Goal: Task Accomplishment & Management: Complete application form

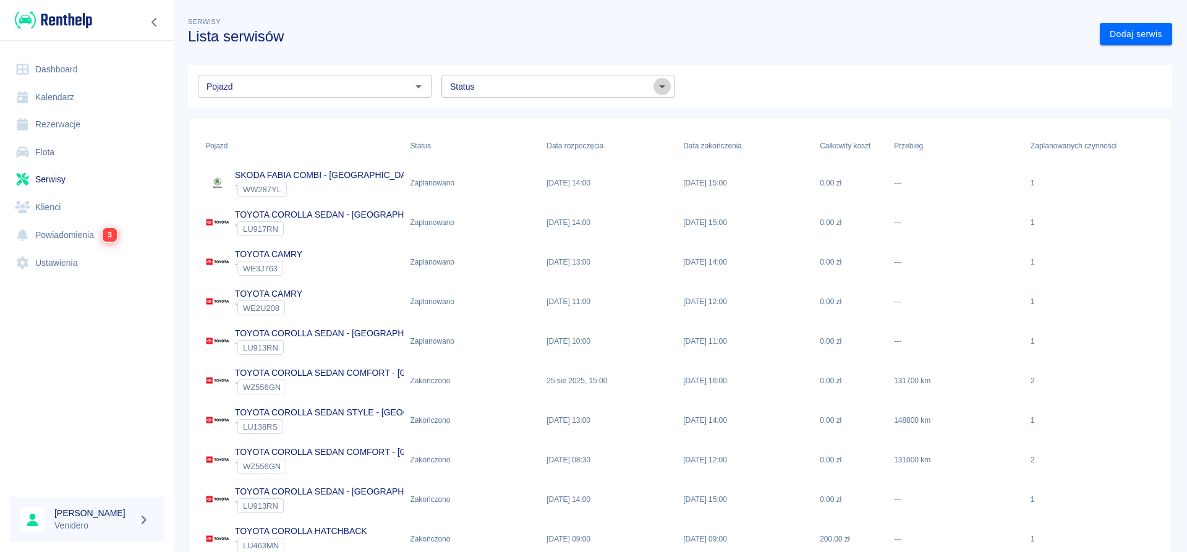
click at [661, 85] on icon "Otwórz" at bounding box center [662, 86] width 15 height 15
click at [510, 120] on li "Zaplanowano" at bounding box center [558, 113] width 234 height 20
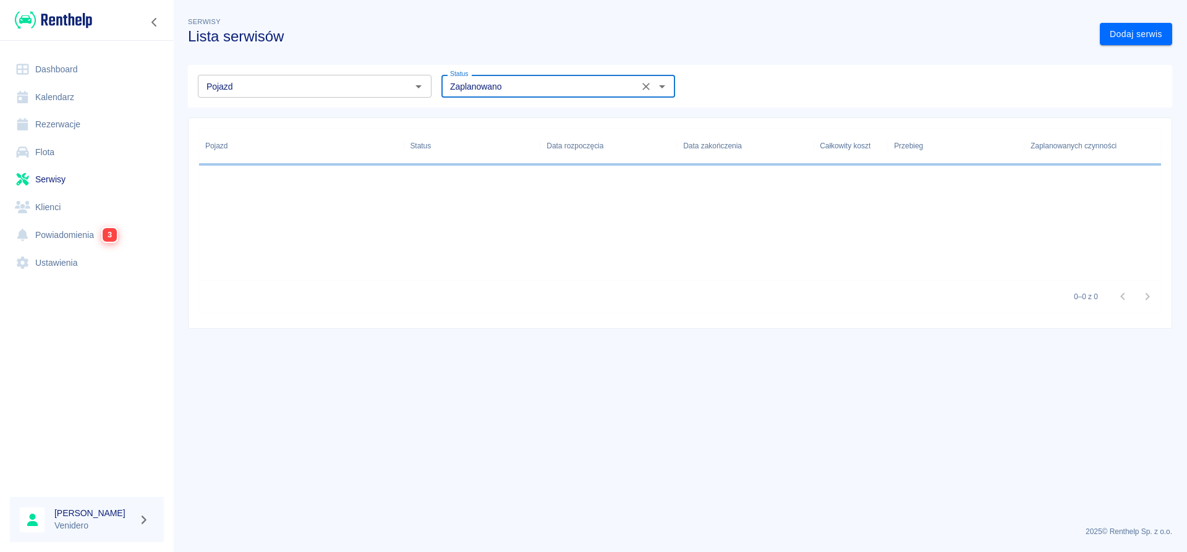
type input "Zaplanowano"
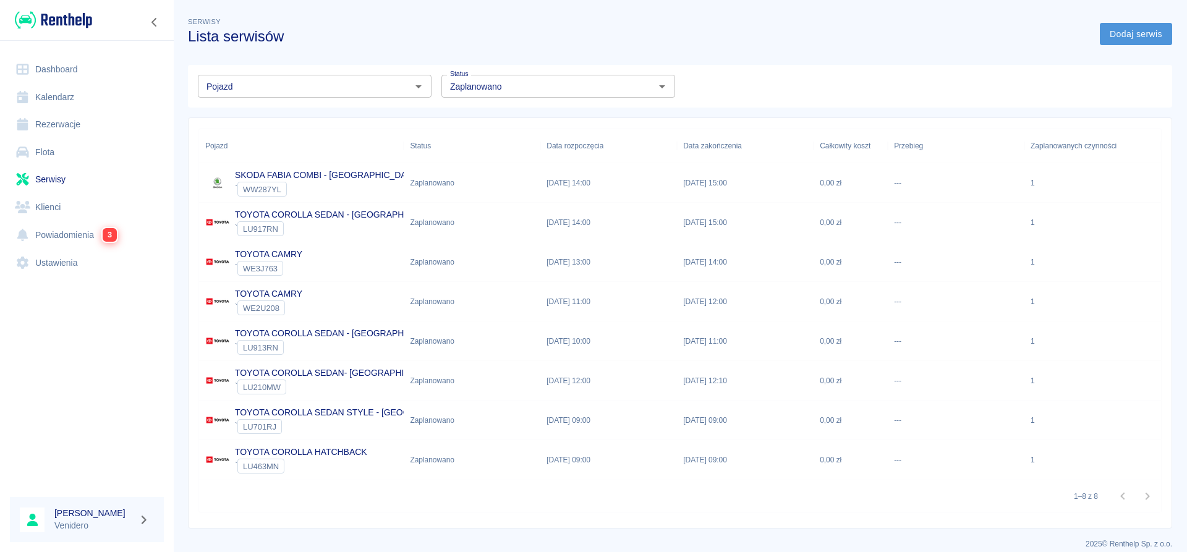
click at [1134, 35] on link "Dodaj serwis" at bounding box center [1136, 34] width 72 height 23
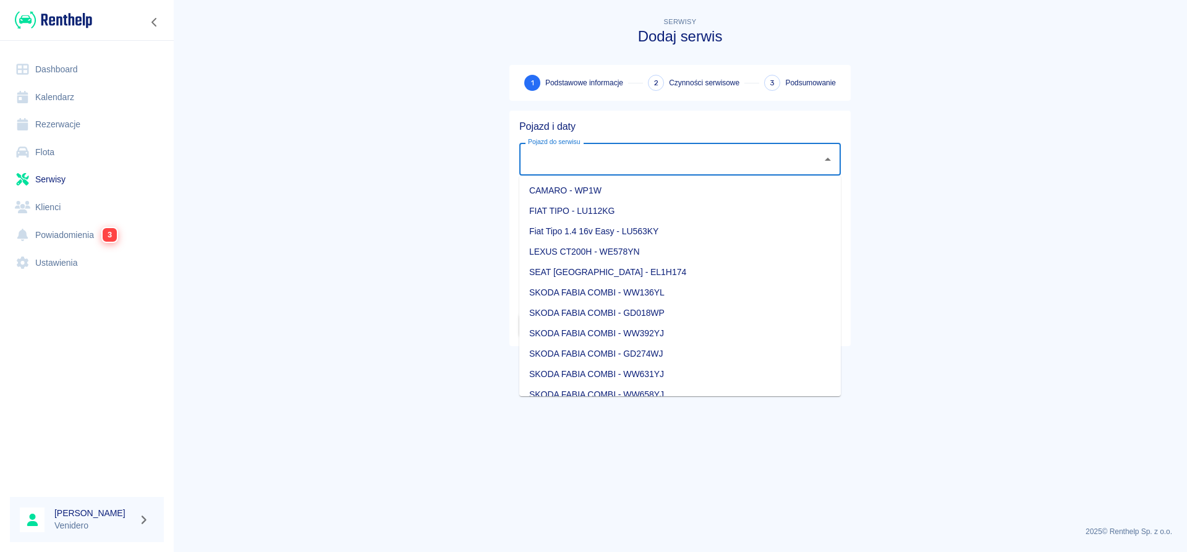
click at [581, 151] on input "Pojazd do serwisu" at bounding box center [671, 159] width 292 height 22
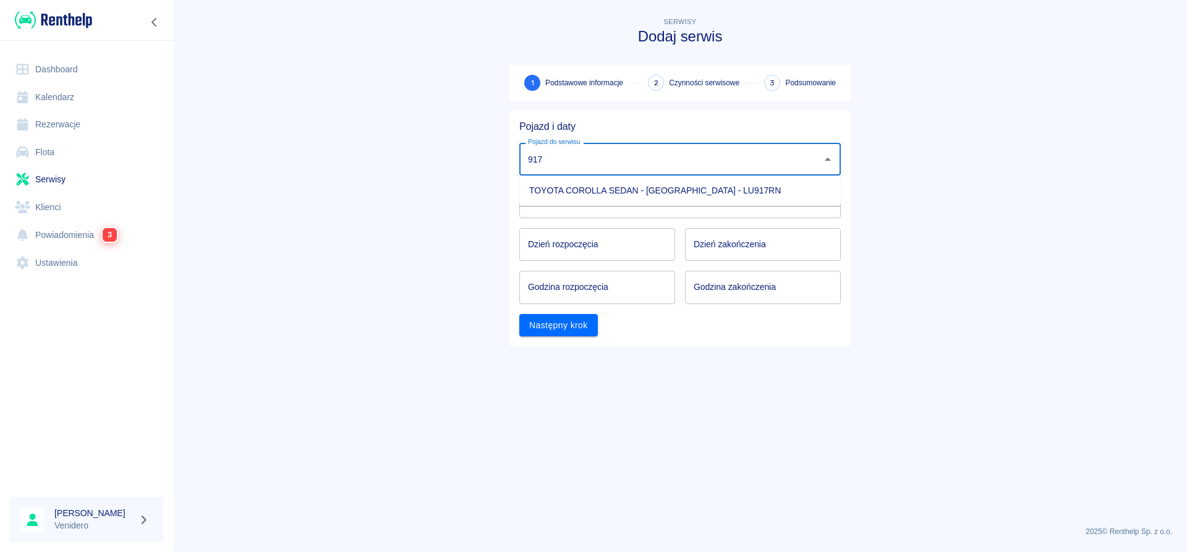
click at [659, 195] on li "TOYOTA COROLLA SEDAN - [GEOGRAPHIC_DATA] - LU917RN" at bounding box center [680, 191] width 322 height 20
type input "TOYOTA COROLLA SEDAN - [GEOGRAPHIC_DATA] - LU917RN"
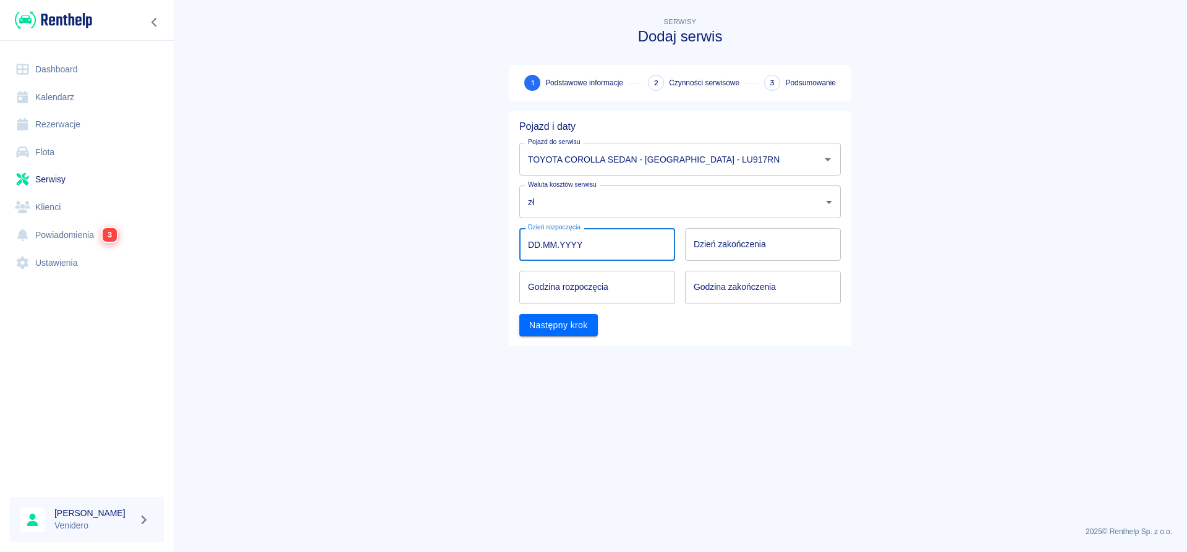
type input "DD.MM.YYYY"
click at [594, 249] on input "DD.MM.YYYY" at bounding box center [597, 244] width 156 height 33
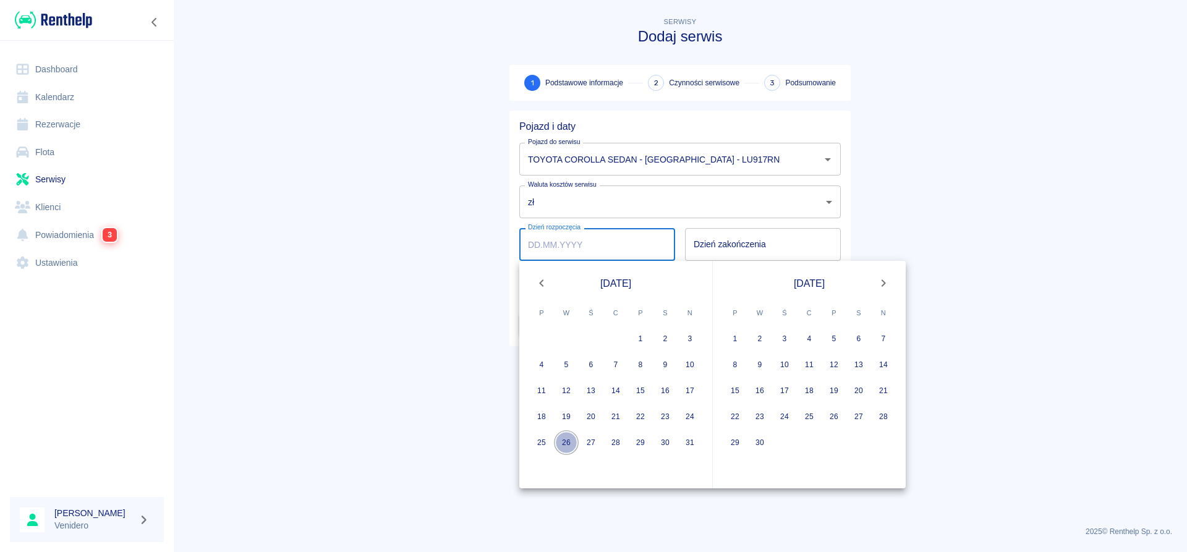
click at [566, 448] on button "26" at bounding box center [566, 442] width 25 height 25
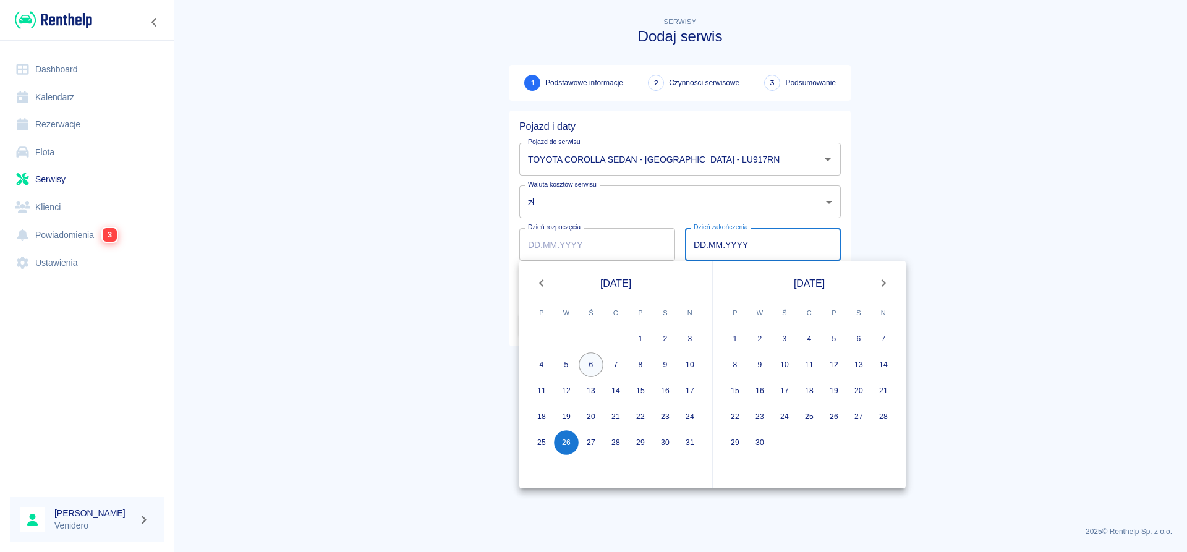
type input "[DATE]"
type input "DD.MM.YYYY"
click at [561, 437] on button "26" at bounding box center [566, 442] width 25 height 25
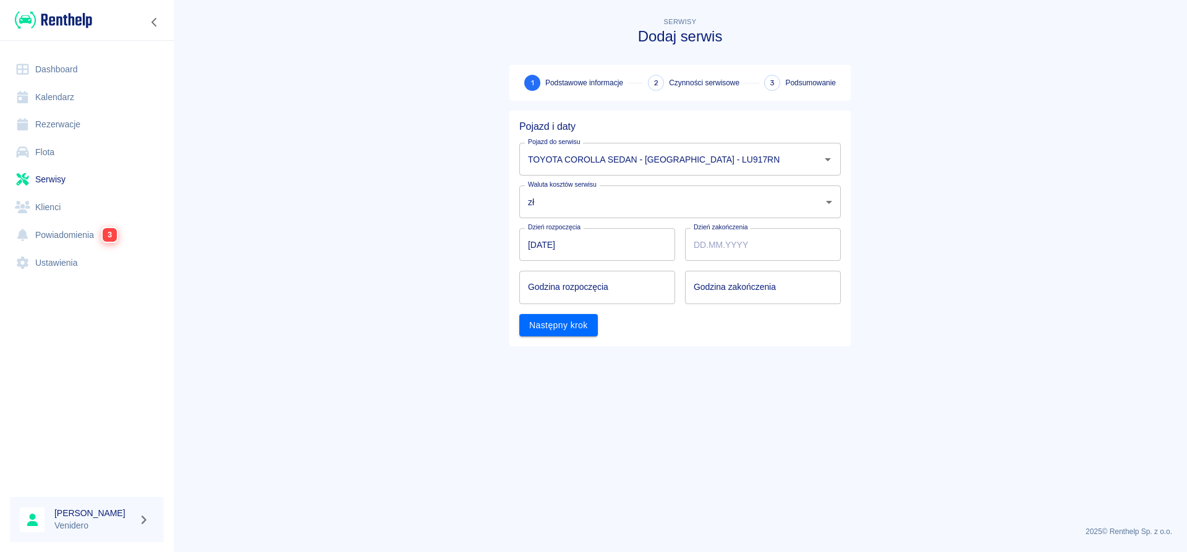
type input "[DATE]"
click at [583, 294] on input "hh:mm" at bounding box center [592, 287] width 147 height 33
type input "09:00"
click at [770, 298] on input "hh:mm" at bounding box center [758, 287] width 147 height 33
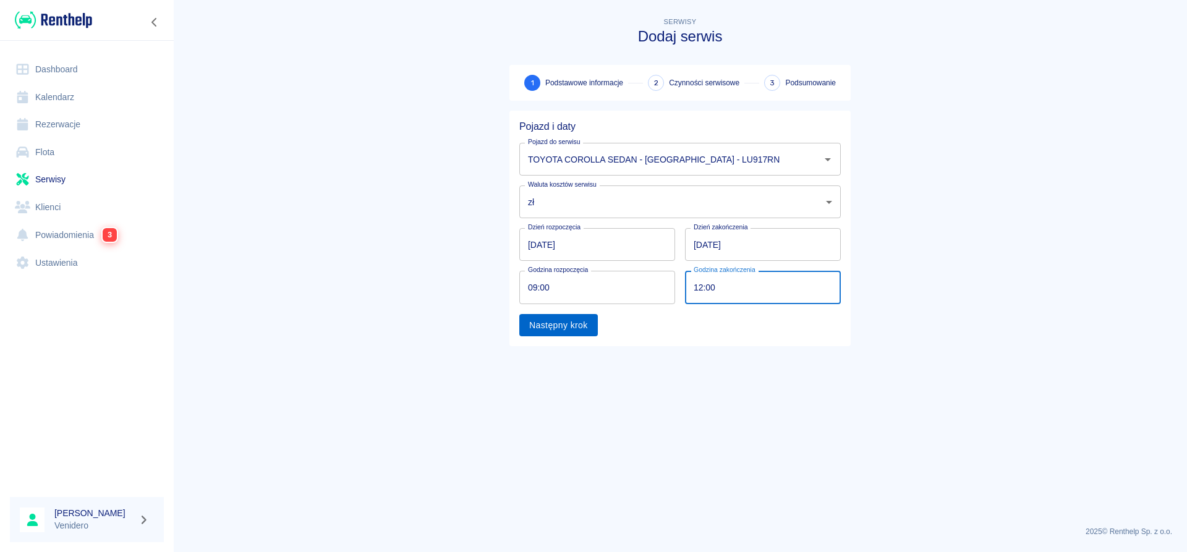
type input "12:00"
click at [580, 330] on button "Następny krok" at bounding box center [558, 325] width 79 height 23
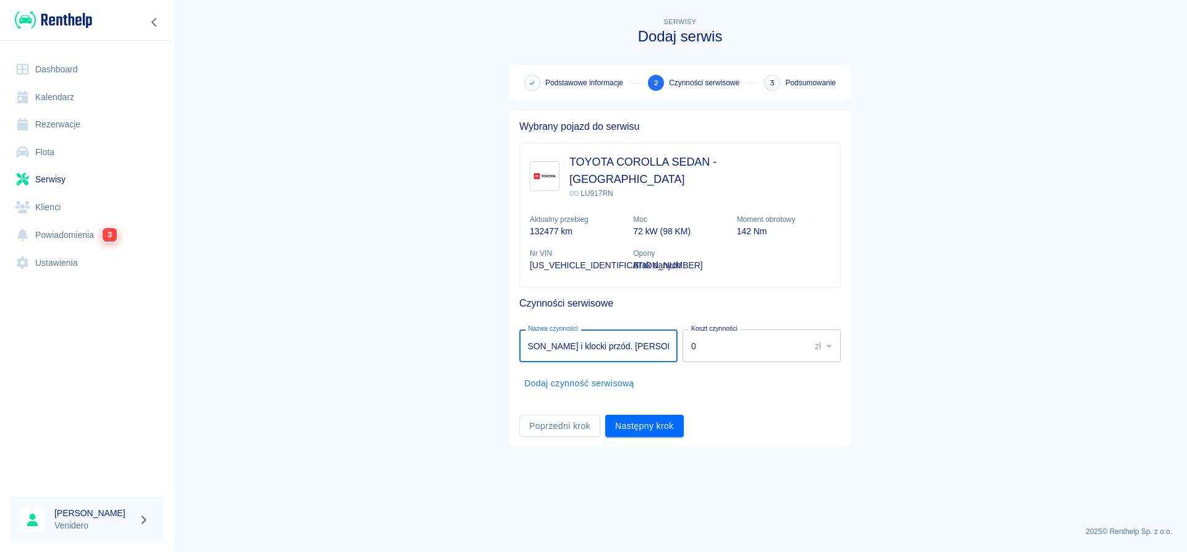
scroll to position [0, 23]
type input "[PERSON_NAME] i klocki przód. [PERSON_NAME]."
click at [671, 415] on button "Następny krok" at bounding box center [644, 426] width 79 height 23
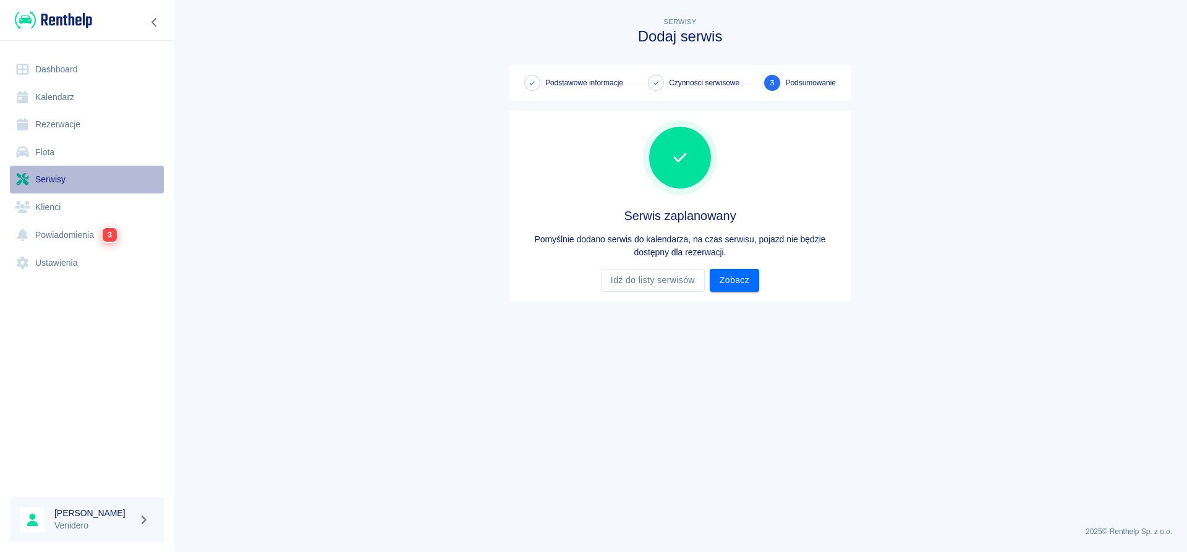
click at [59, 184] on link "Serwisy" at bounding box center [87, 180] width 154 height 28
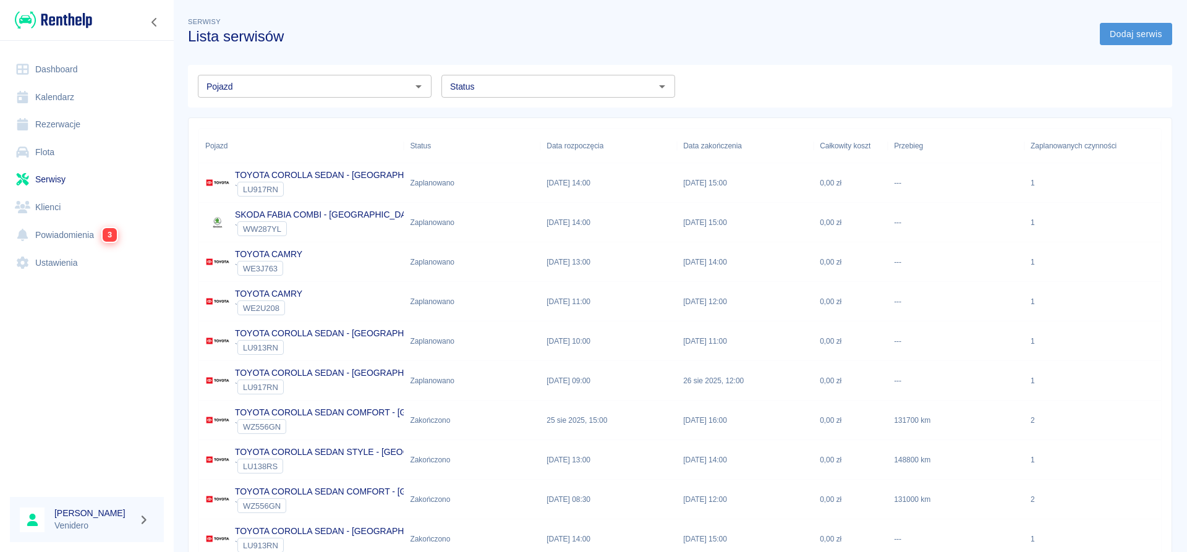
click at [1135, 31] on link "Dodaj serwis" at bounding box center [1136, 34] width 72 height 23
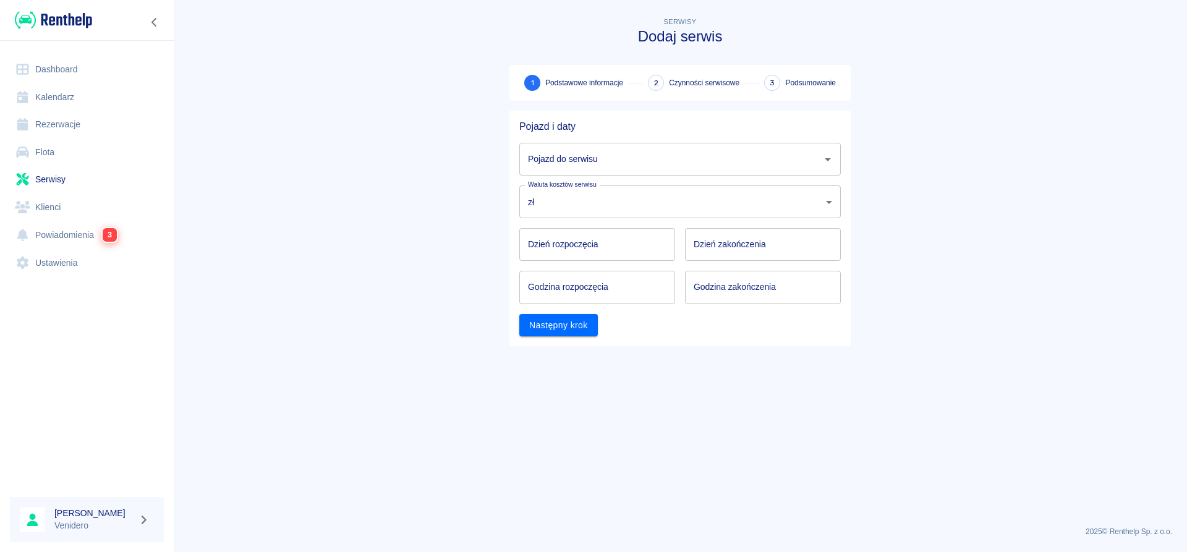
click at [777, 156] on input "Pojazd do serwisu" at bounding box center [671, 159] width 292 height 22
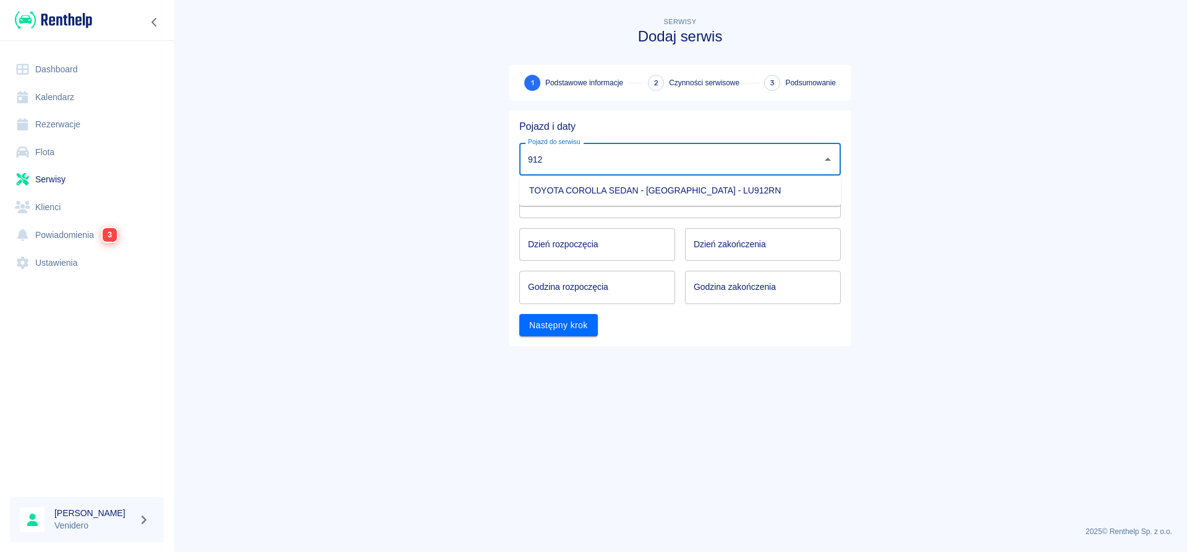
click at [724, 189] on li "TOYOTA COROLLA SEDAN - [GEOGRAPHIC_DATA] - LU912RN" at bounding box center [680, 191] width 322 height 20
type input "TOYOTA COROLLA SEDAN - [GEOGRAPHIC_DATA] - LU912RN"
click at [592, 244] on input "Dzień rozpoczęcia" at bounding box center [597, 244] width 156 height 33
type input "DD.MM.YYYY"
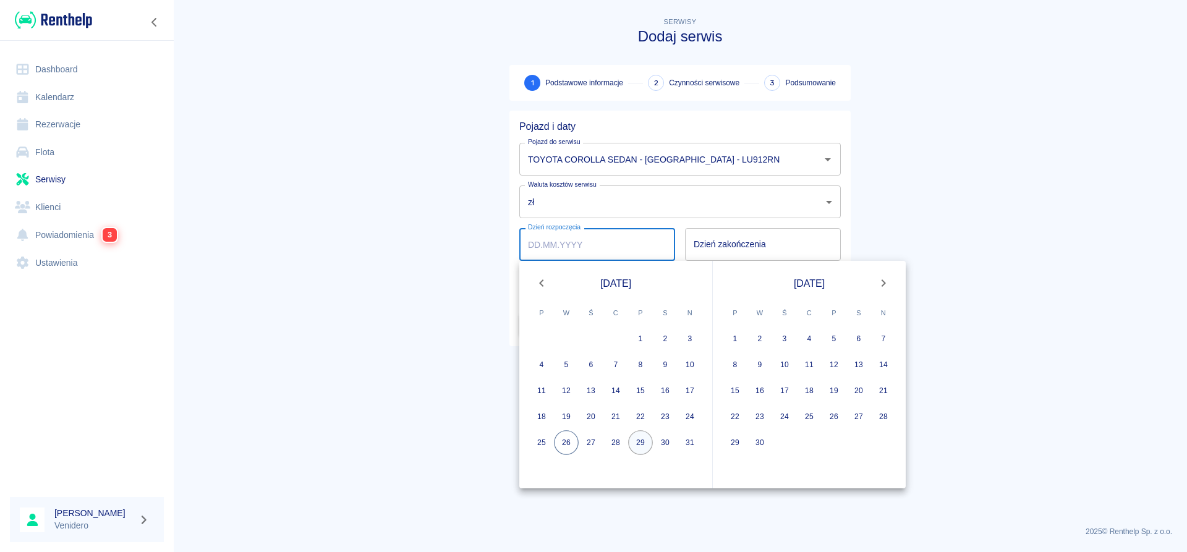
click at [642, 443] on button "29" at bounding box center [640, 442] width 25 height 25
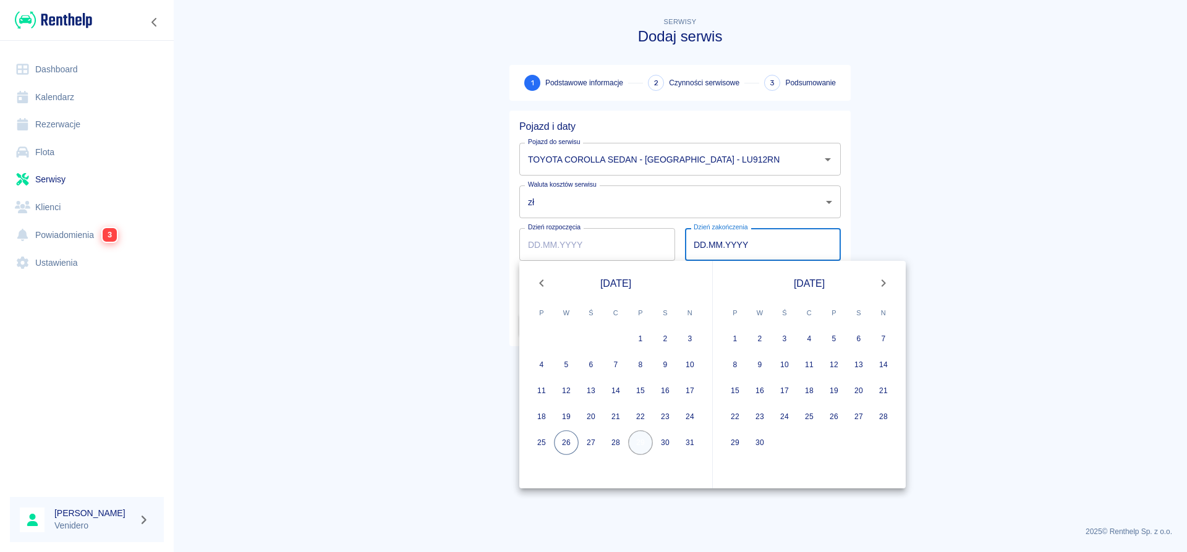
type input "[DATE]"
type input "DD.MM.YYYY"
click at [642, 444] on button "29" at bounding box center [640, 442] width 25 height 25
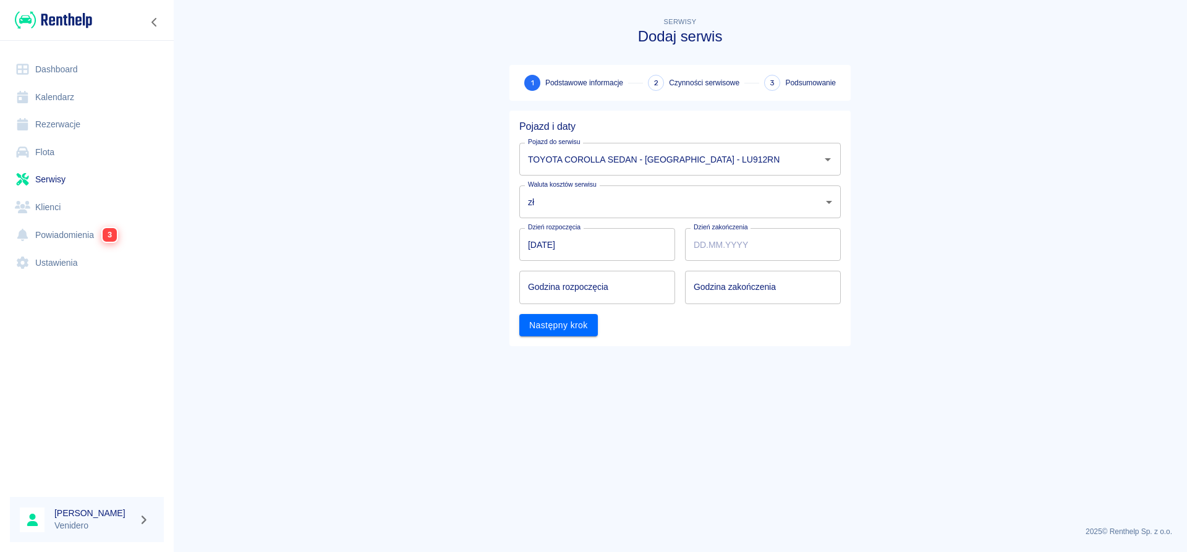
type input "[DATE]"
click at [582, 297] on input "hh:mm" at bounding box center [592, 287] width 147 height 33
type input "09:00"
click at [738, 286] on input "hh:mm" at bounding box center [758, 287] width 147 height 33
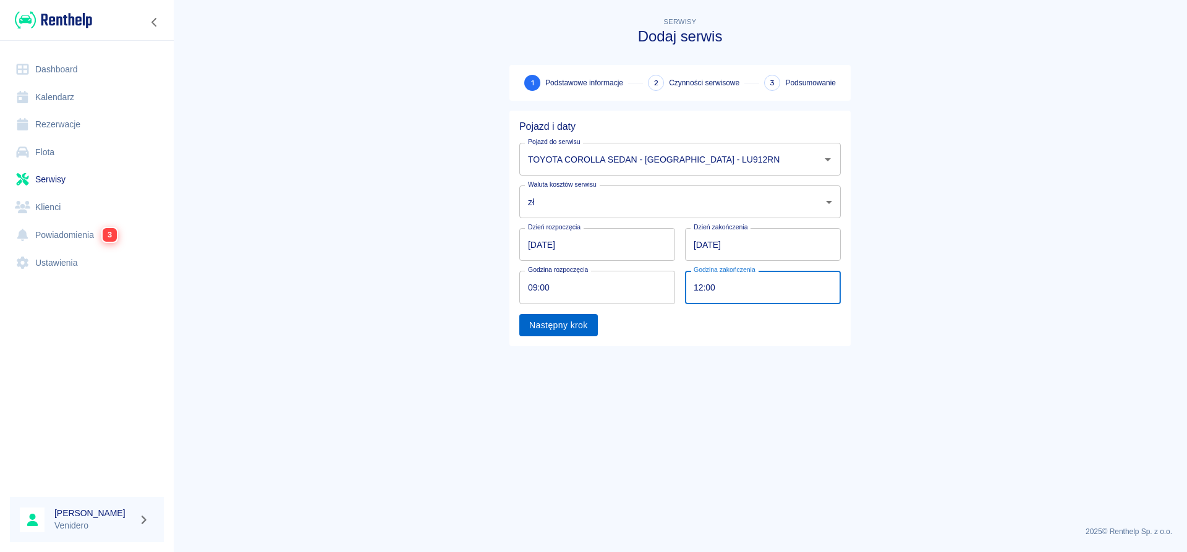
type input "12:00"
click at [578, 326] on button "Następny krok" at bounding box center [558, 325] width 79 height 23
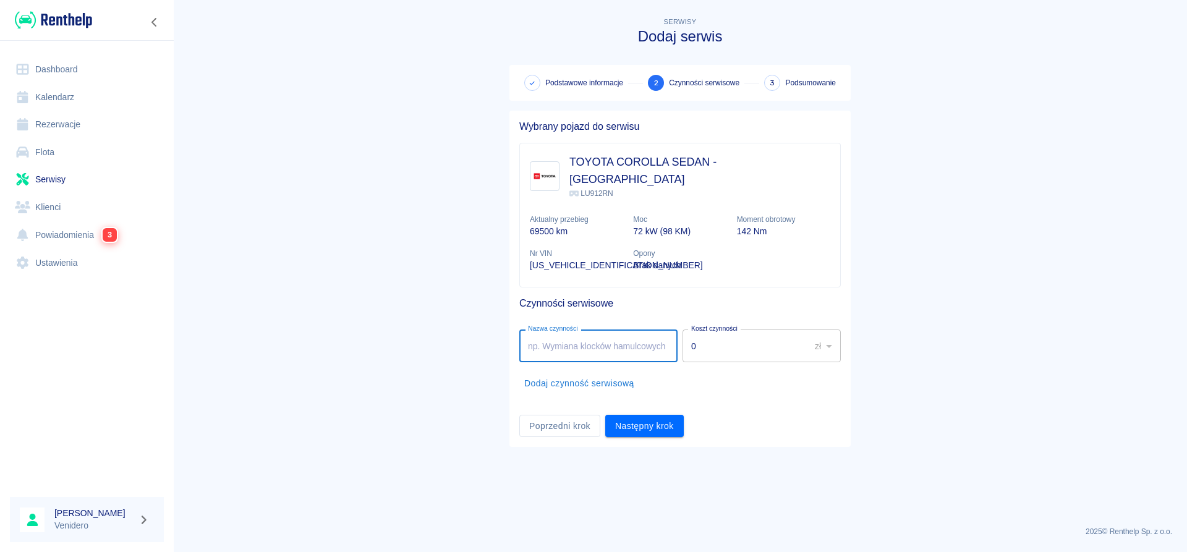
click at [578, 330] on input "Nazwa czynności" at bounding box center [598, 346] width 158 height 33
type input "[PERSON_NAME] i klocki przód. [PERSON_NAME]."
click at [657, 415] on button "Następny krok" at bounding box center [644, 426] width 79 height 23
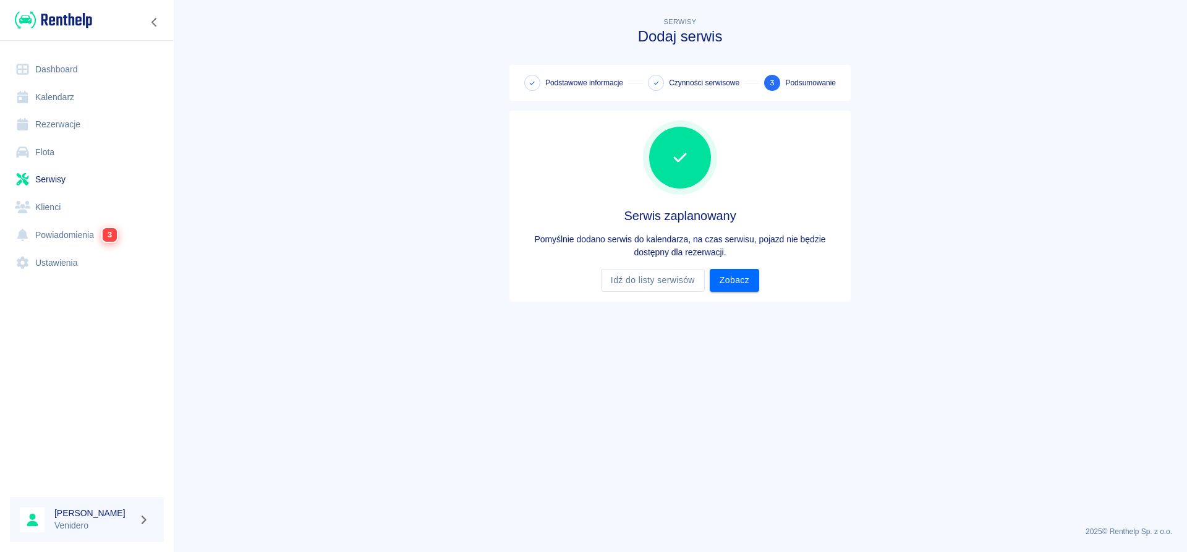
click at [48, 185] on link "Serwisy" at bounding box center [87, 180] width 154 height 28
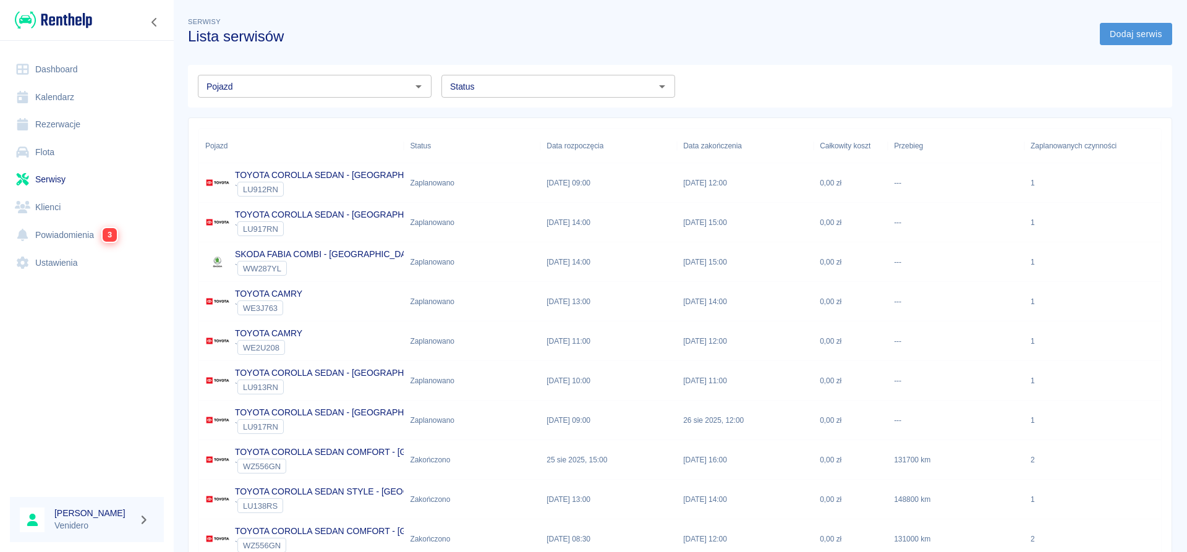
click at [1153, 39] on link "Dodaj serwis" at bounding box center [1136, 34] width 72 height 23
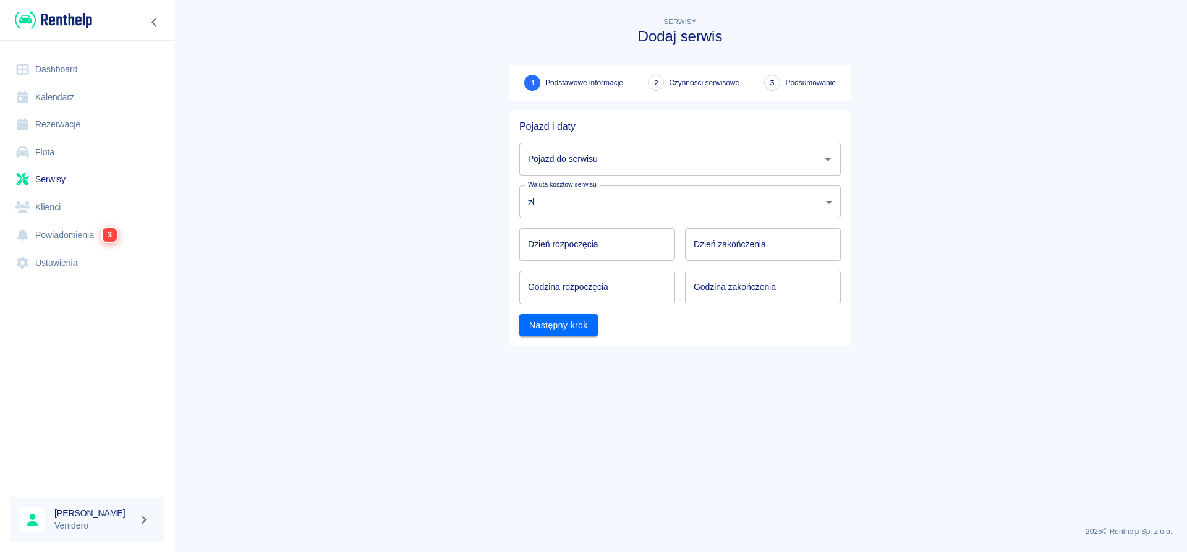
click at [576, 157] on input "Pojazd do serwisu" at bounding box center [671, 159] width 292 height 22
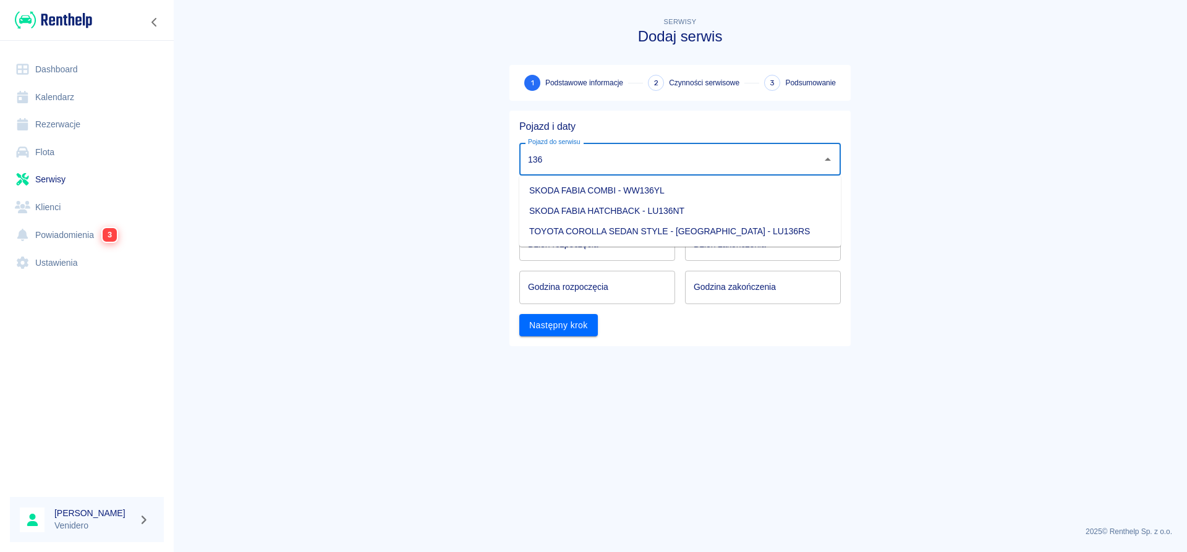
click at [641, 227] on li "TOYOTA COROLLA SEDAN STYLE - [GEOGRAPHIC_DATA] - LU136RS" at bounding box center [680, 231] width 322 height 20
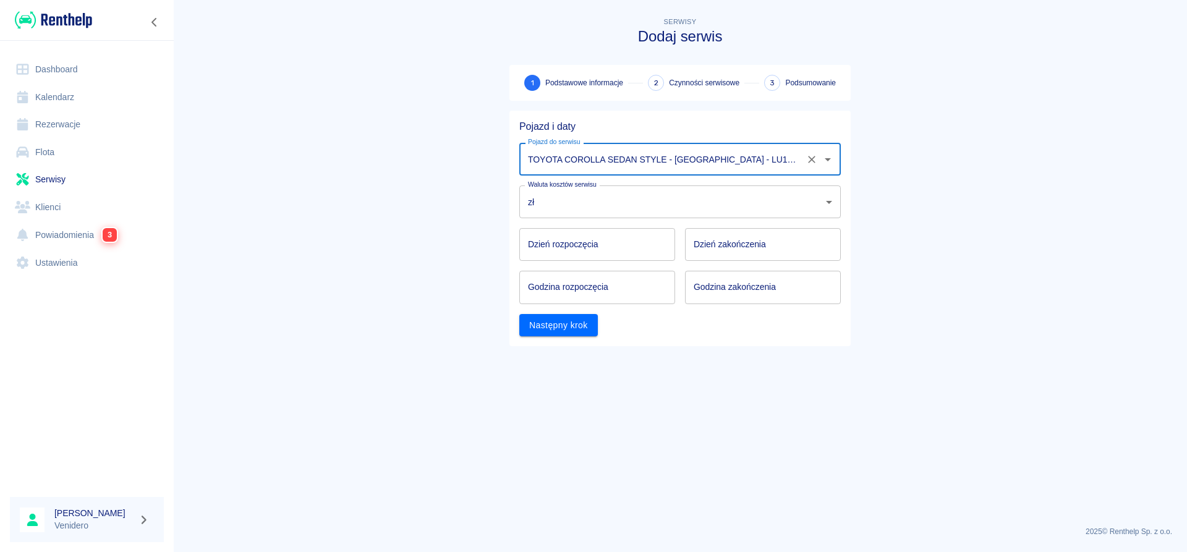
type input "TOYOTA COROLLA SEDAN STYLE - [GEOGRAPHIC_DATA] - LU136RS"
type input "DD.MM.YYYY"
click at [632, 252] on input "DD.MM.YYYY" at bounding box center [597, 244] width 156 height 33
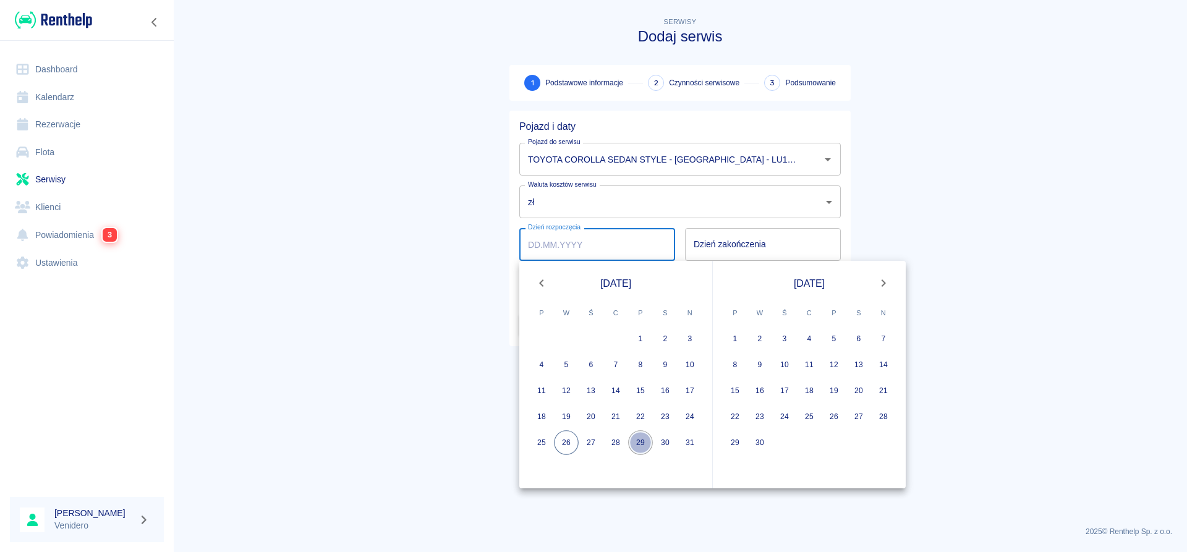
click at [642, 445] on button "29" at bounding box center [640, 442] width 25 height 25
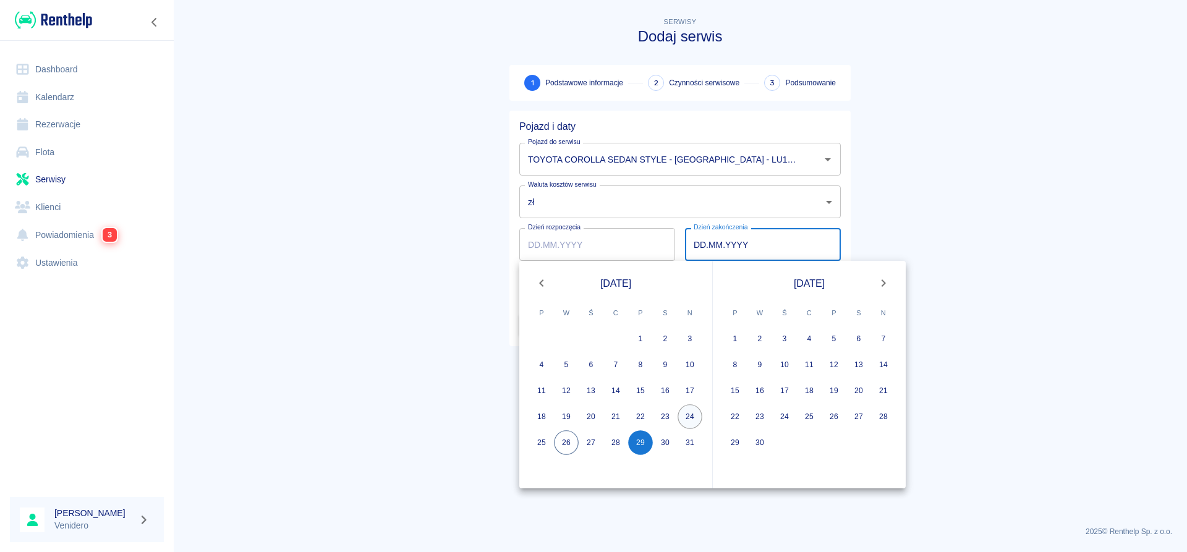
type input "[DATE]"
type input "DD.MM.YYYY"
click at [646, 441] on button "29" at bounding box center [640, 442] width 25 height 25
type input "[DATE]"
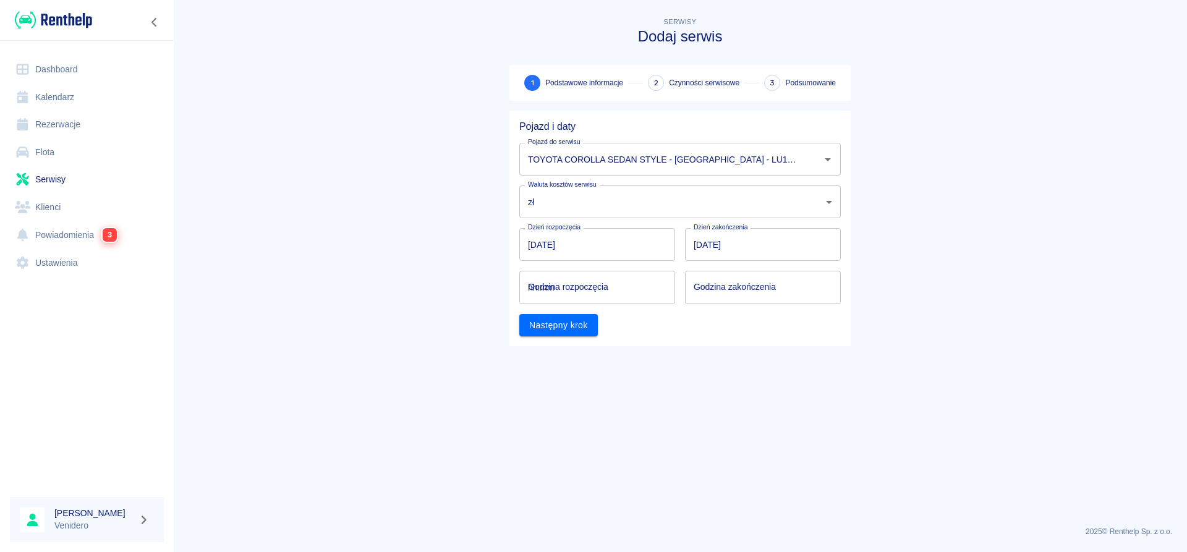
click at [566, 286] on input "hh:mm" at bounding box center [592, 287] width 147 height 33
type input "11:00"
click at [733, 284] on input "hh:mm" at bounding box center [758, 287] width 147 height 33
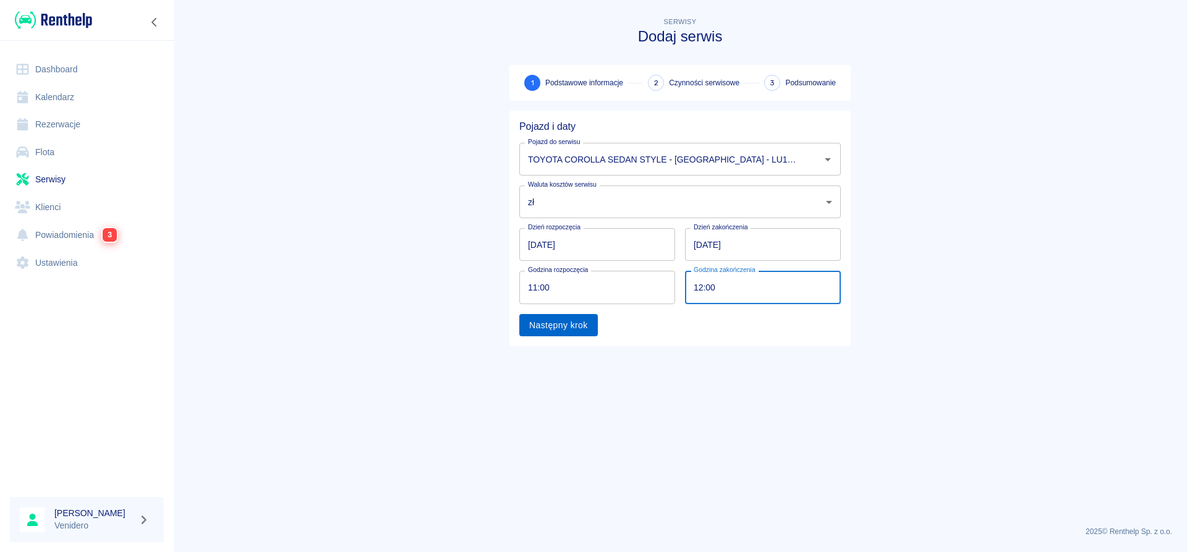
type input "12:00"
click at [590, 326] on button "Następny krok" at bounding box center [558, 325] width 79 height 23
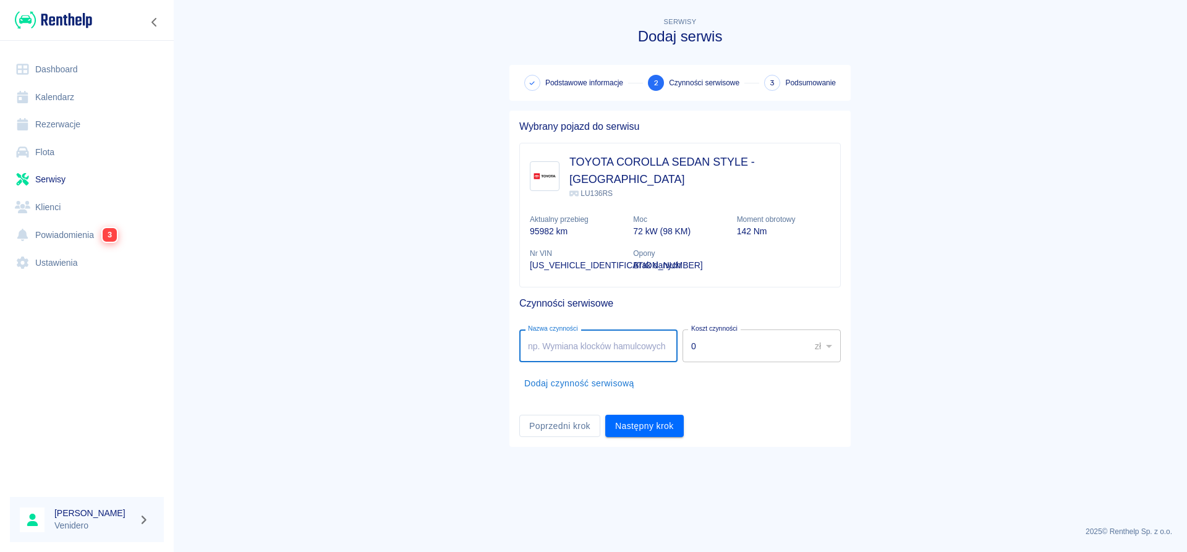
click at [568, 367] on li "Dodaj czynność serwisową" at bounding box center [680, 383] width 322 height 33
click at [613, 336] on input "Nazwa czynności" at bounding box center [598, 346] width 158 height 33
type input "Kontrola zawieszenia. [PERSON_NAME]."
click at [636, 415] on button "Następny krok" at bounding box center [644, 426] width 79 height 23
